Goal: Task Accomplishment & Management: Use online tool/utility

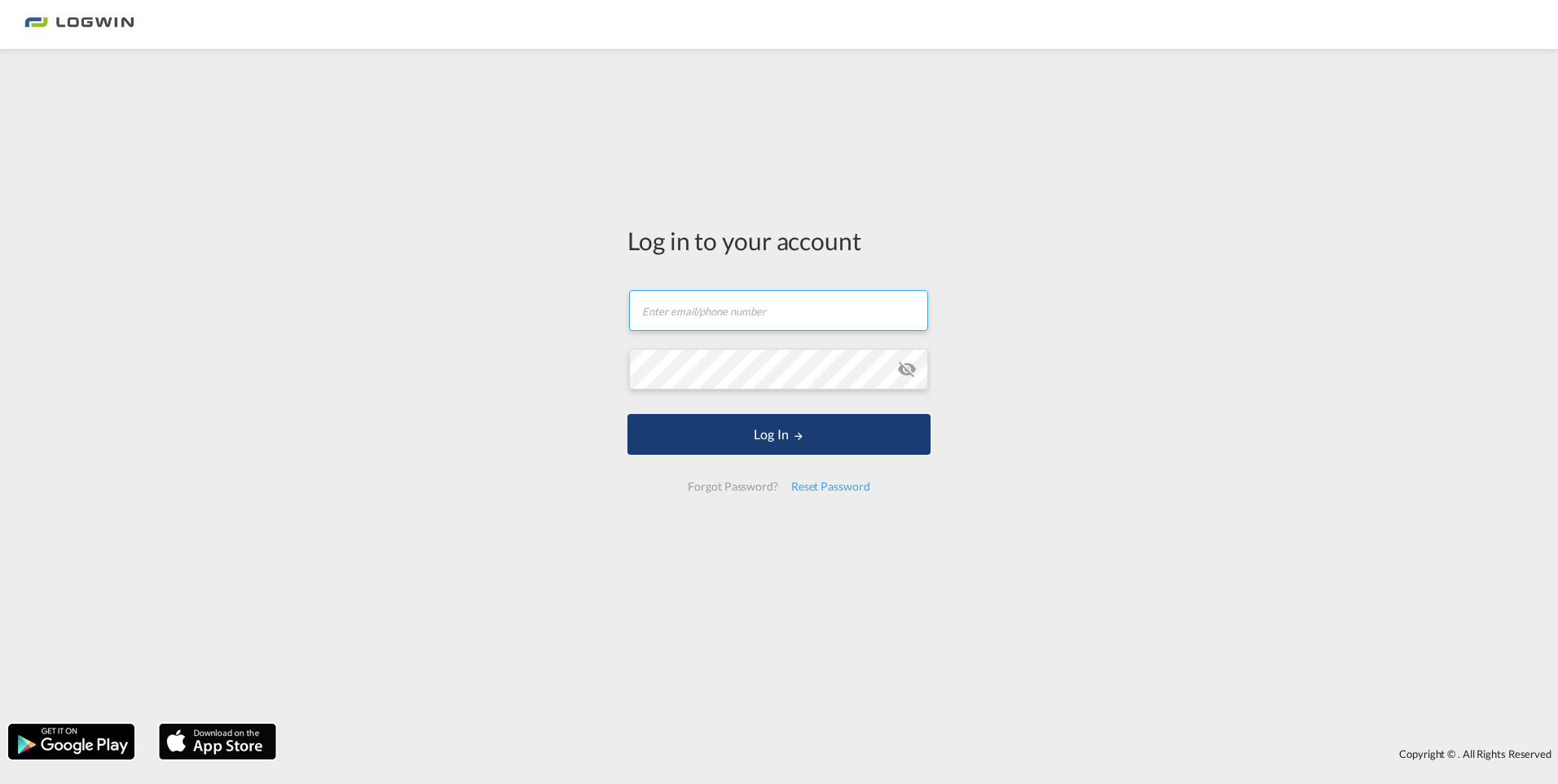
type input "[PERSON_NAME][EMAIL_ADDRESS][DOMAIN_NAME]"
click at [744, 445] on button "Log In" at bounding box center [779, 434] width 303 height 40
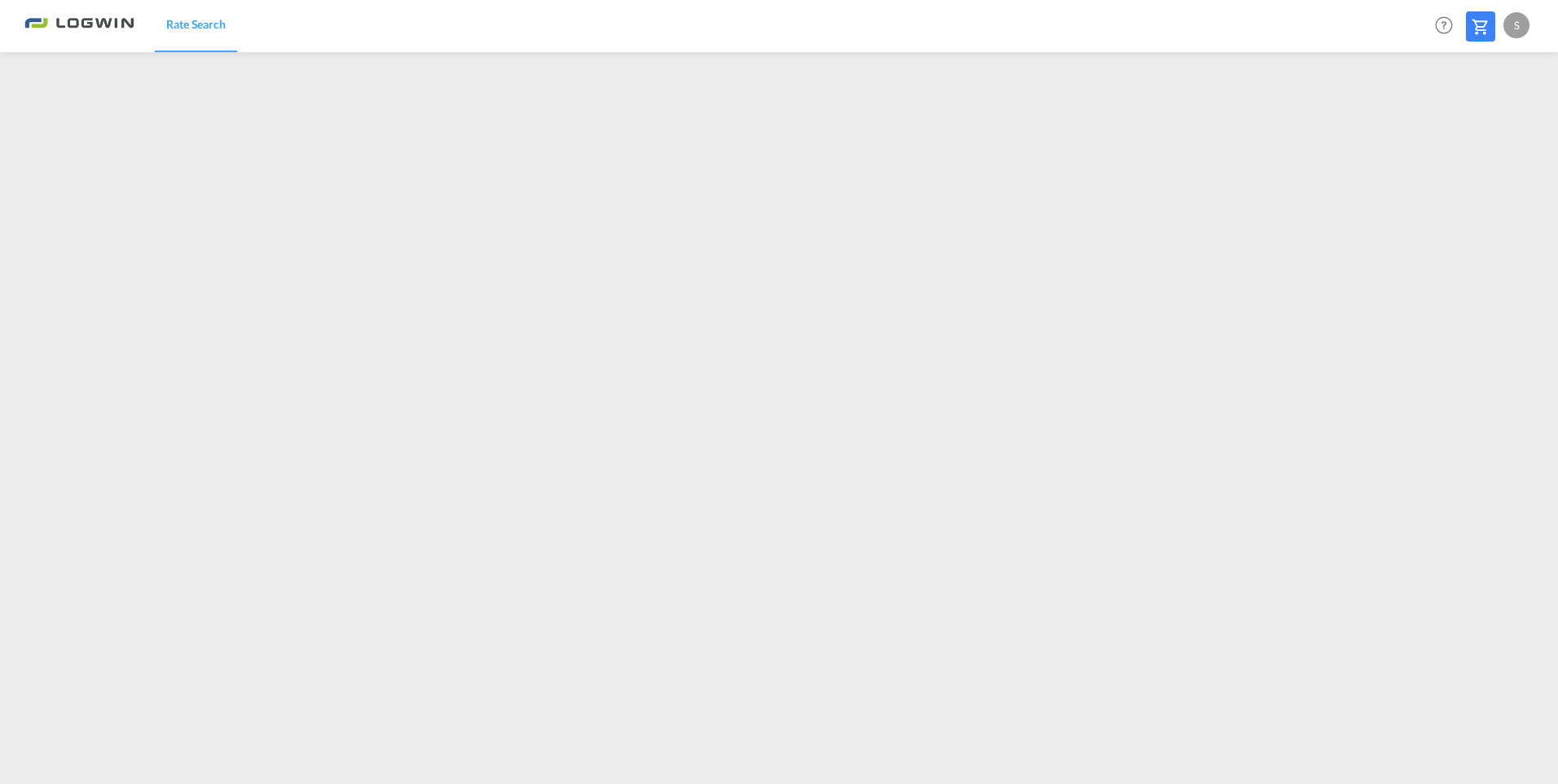
click at [1517, 23] on div "S" at bounding box center [1516, 25] width 26 height 26
click at [1479, 128] on button "Logout" at bounding box center [1498, 125] width 106 height 33
